Goal: Task Accomplishment & Management: Use online tool/utility

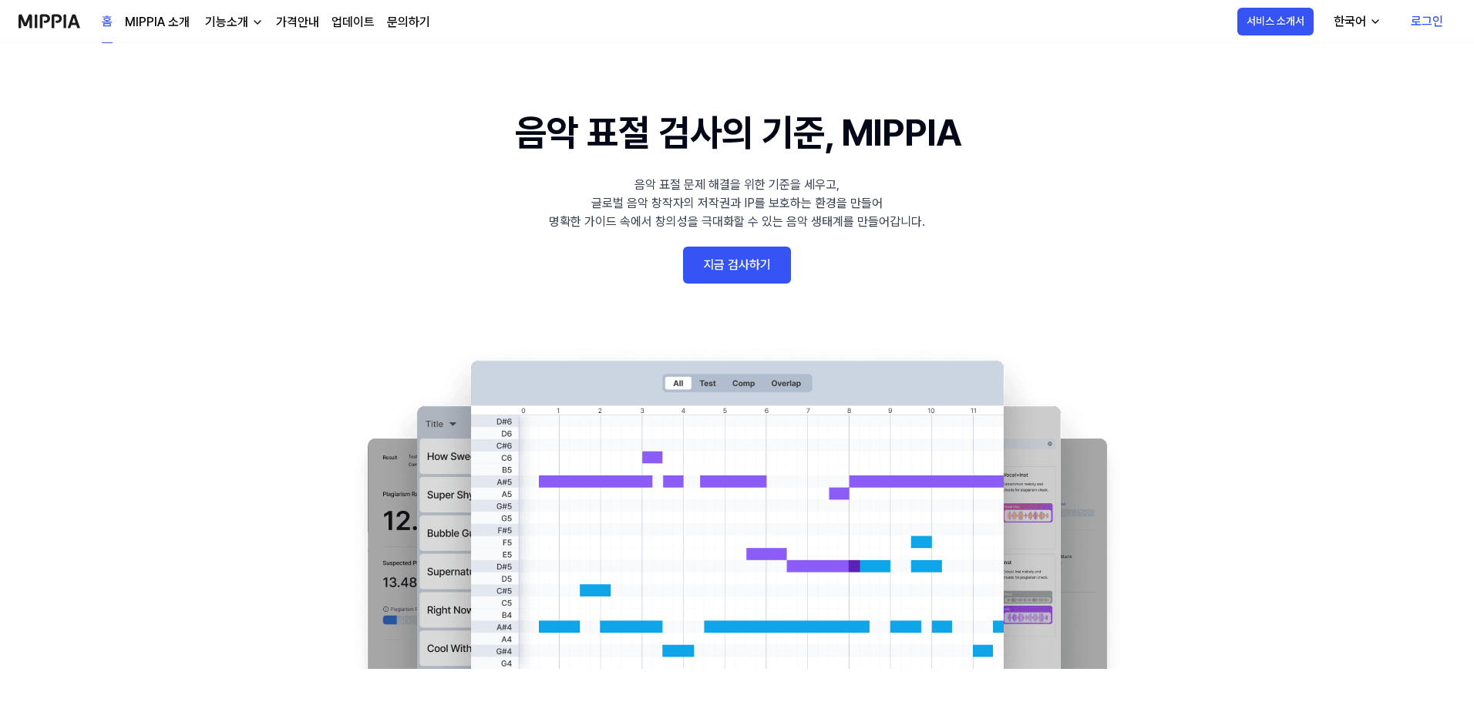
click at [1441, 13] on link "로그인" at bounding box center [1426, 21] width 57 height 43
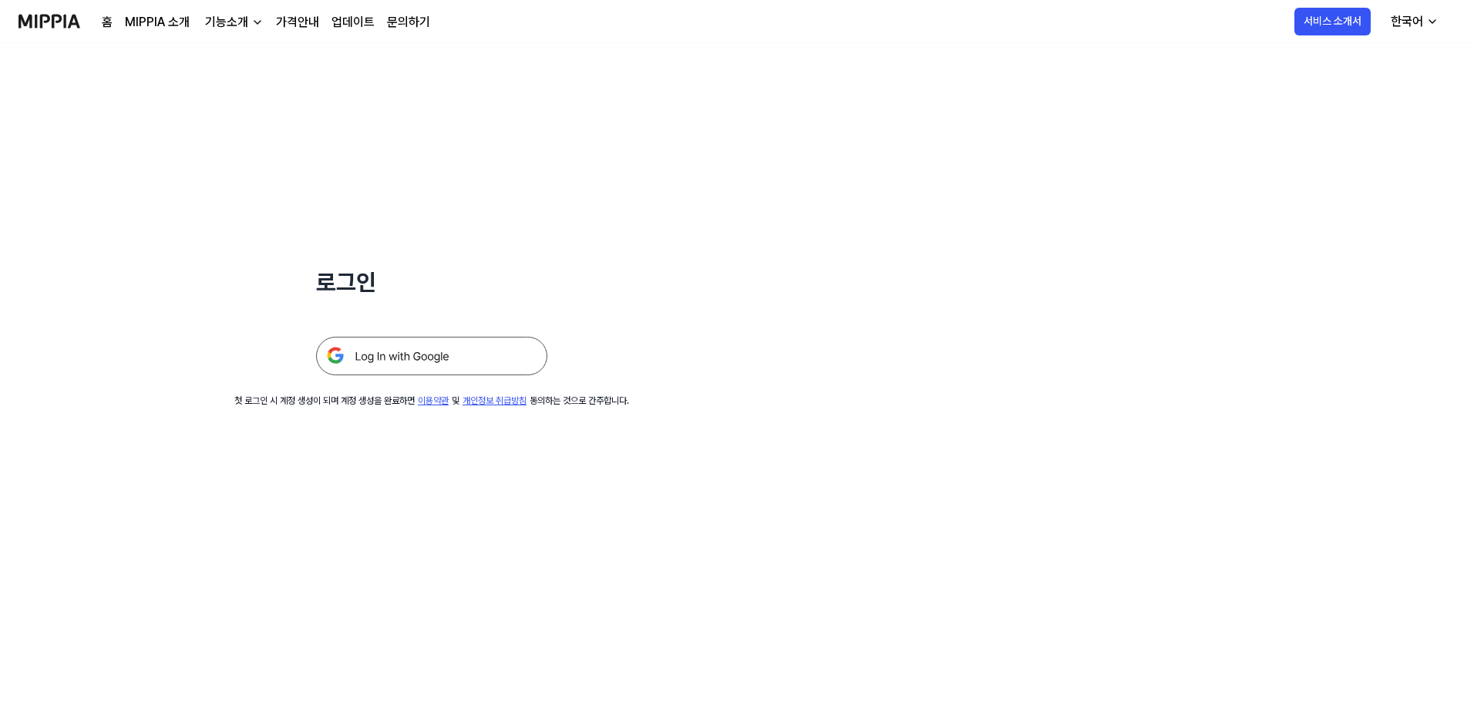
click at [372, 358] on img at bounding box center [431, 356] width 231 height 39
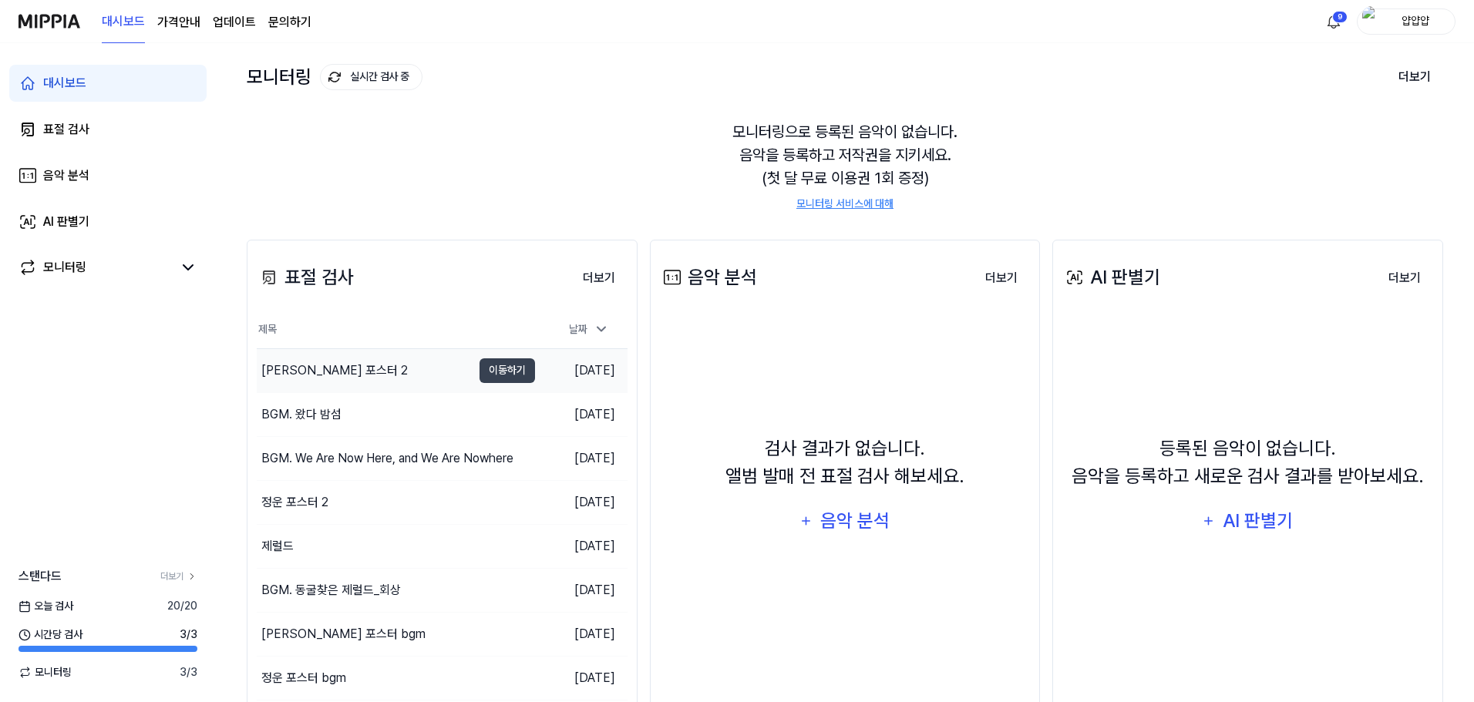
scroll to position [103, 0]
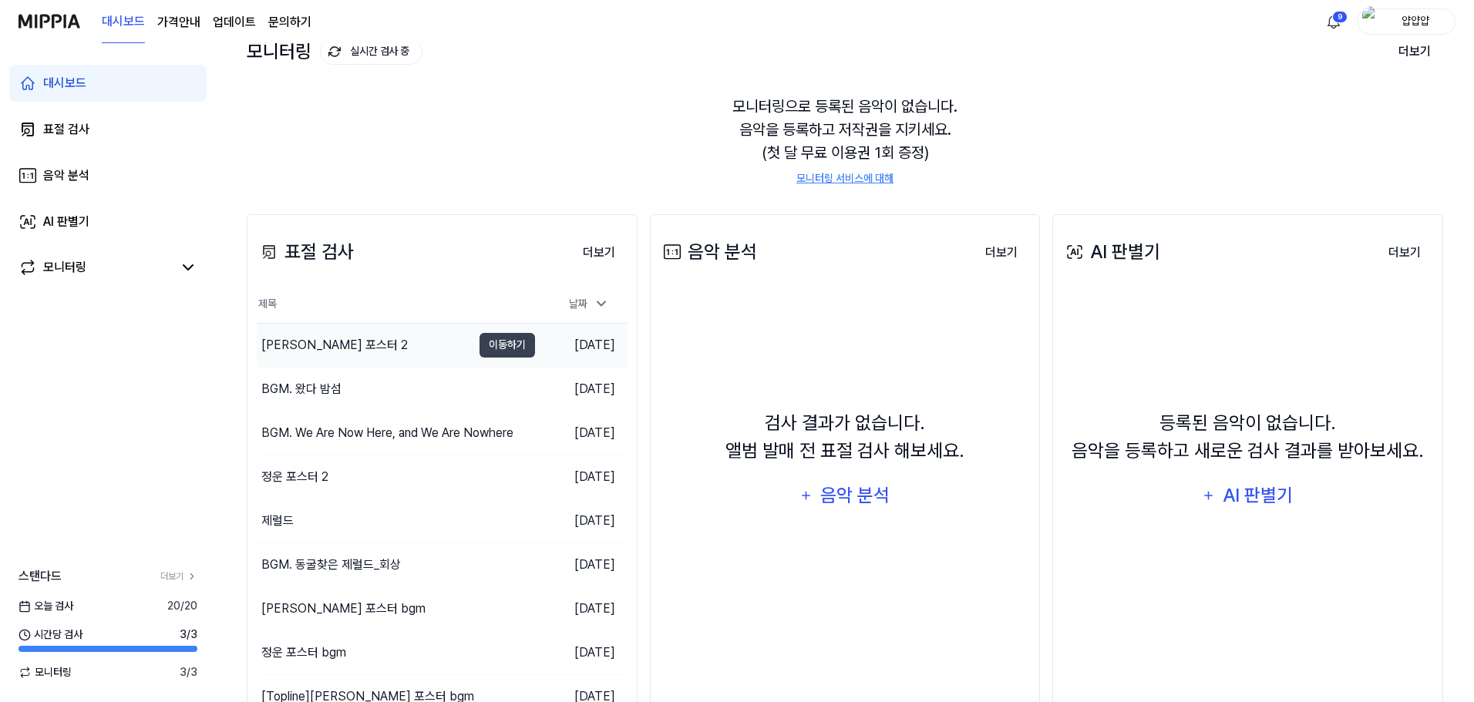
click at [346, 359] on div "[PERSON_NAME] 포스터 2" at bounding box center [364, 345] width 215 height 43
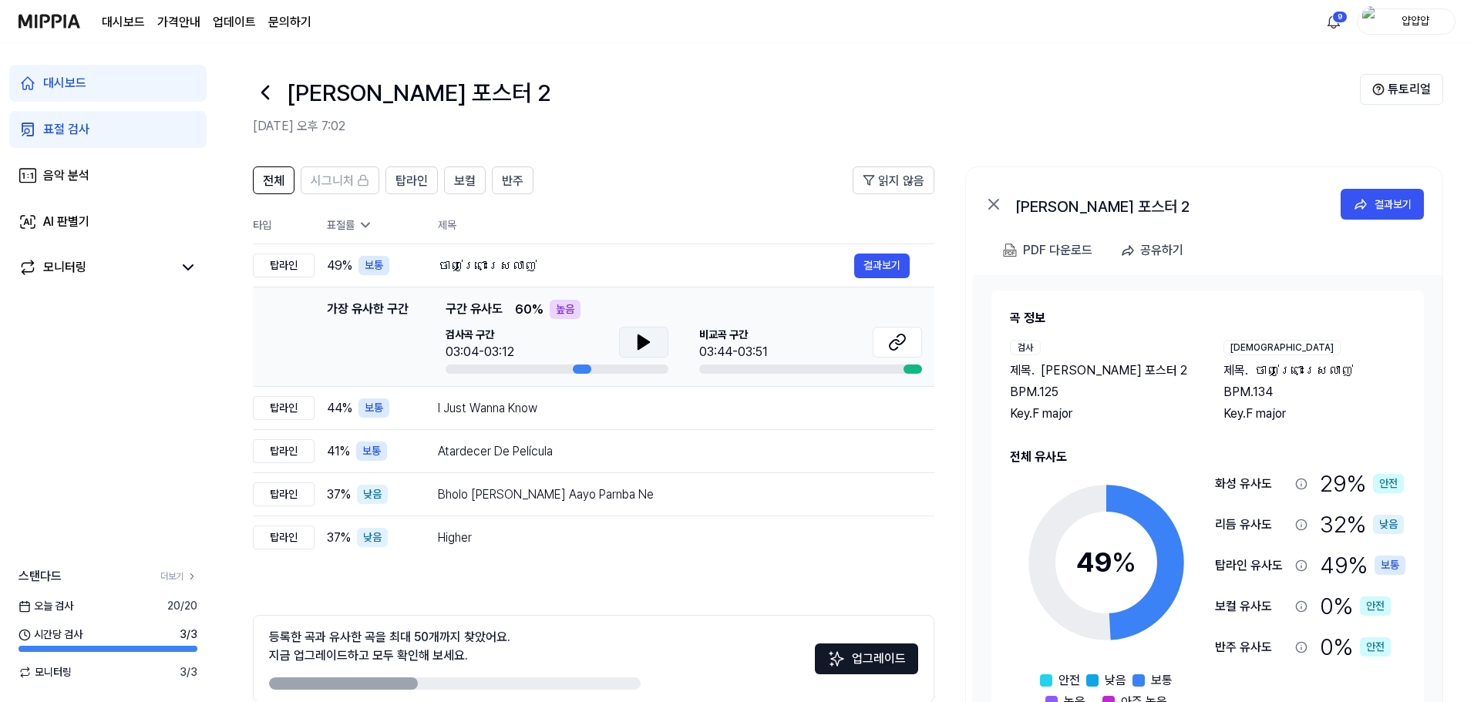
click at [651, 343] on icon at bounding box center [643, 342] width 19 height 19
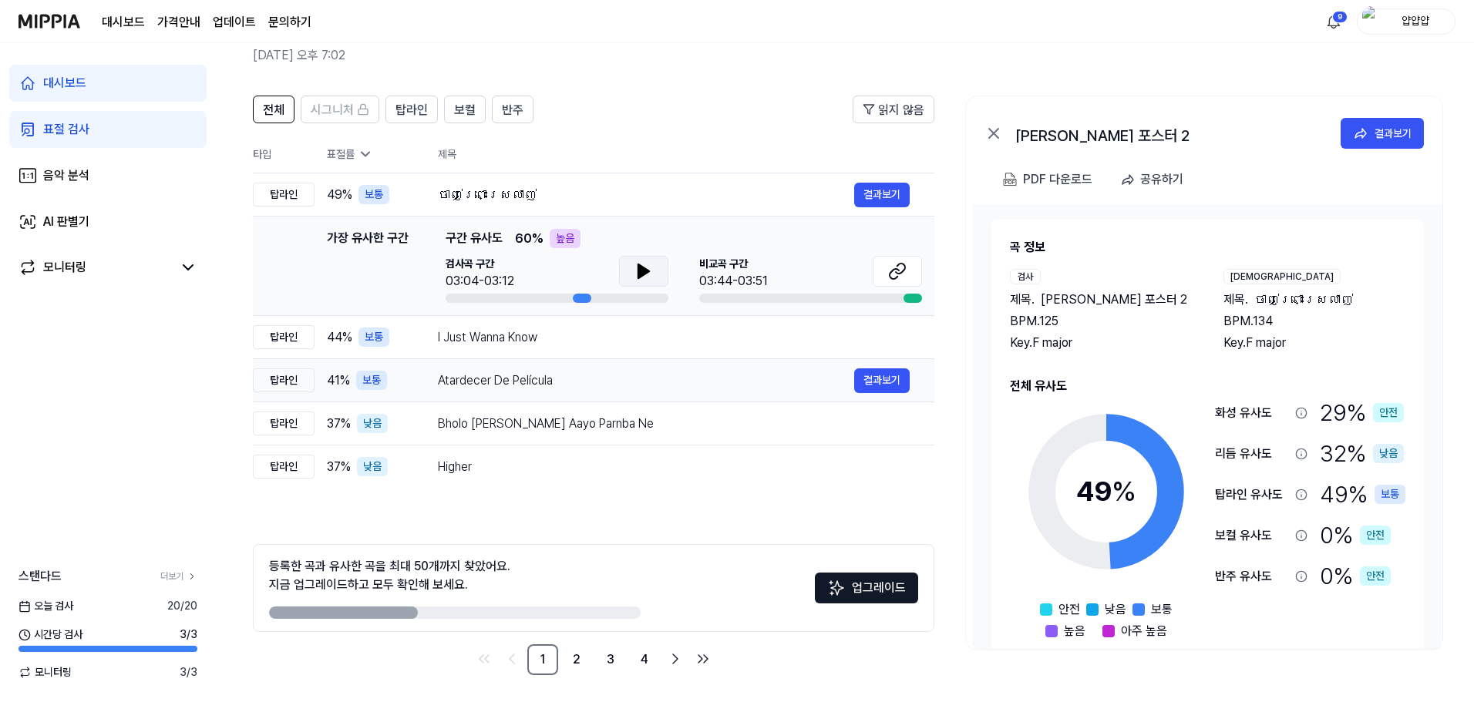
scroll to position [75, 0]
